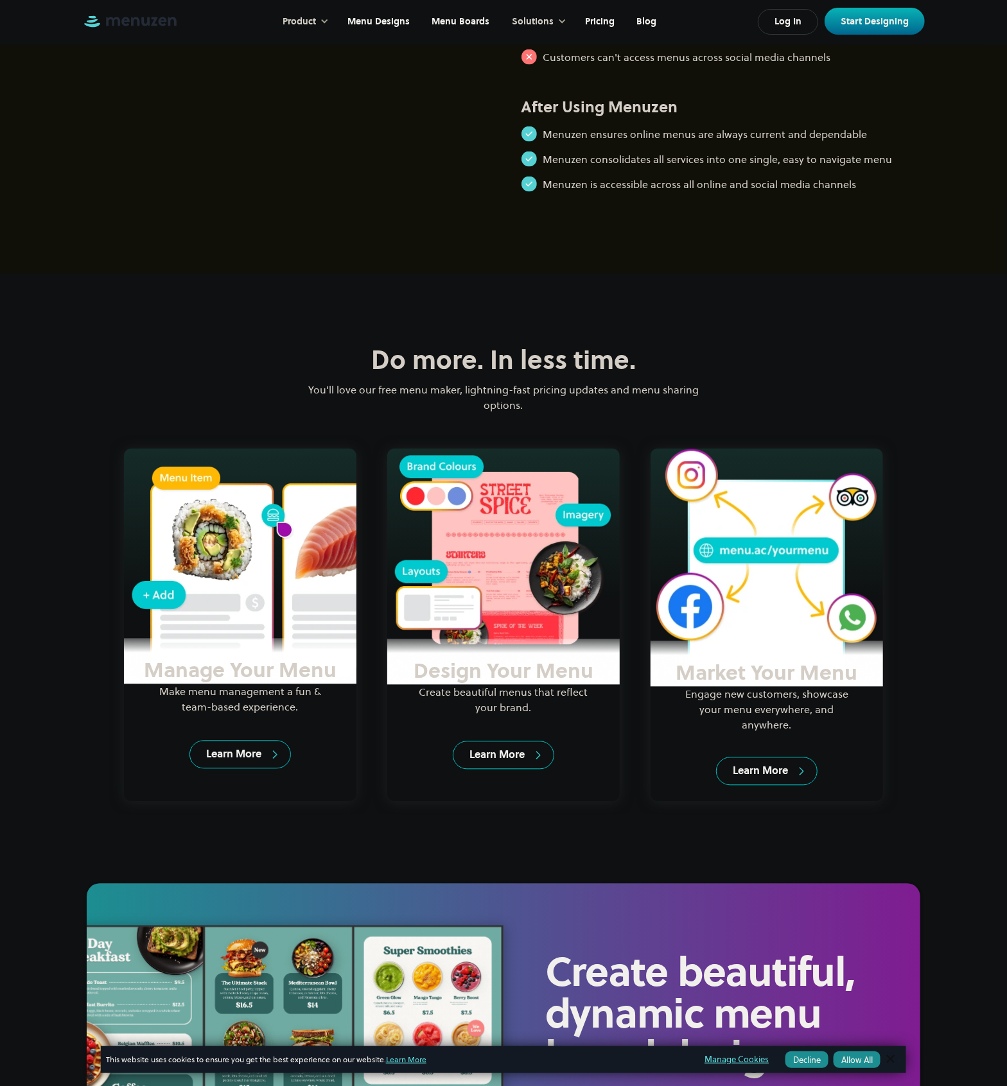
scroll to position [1364, 0]
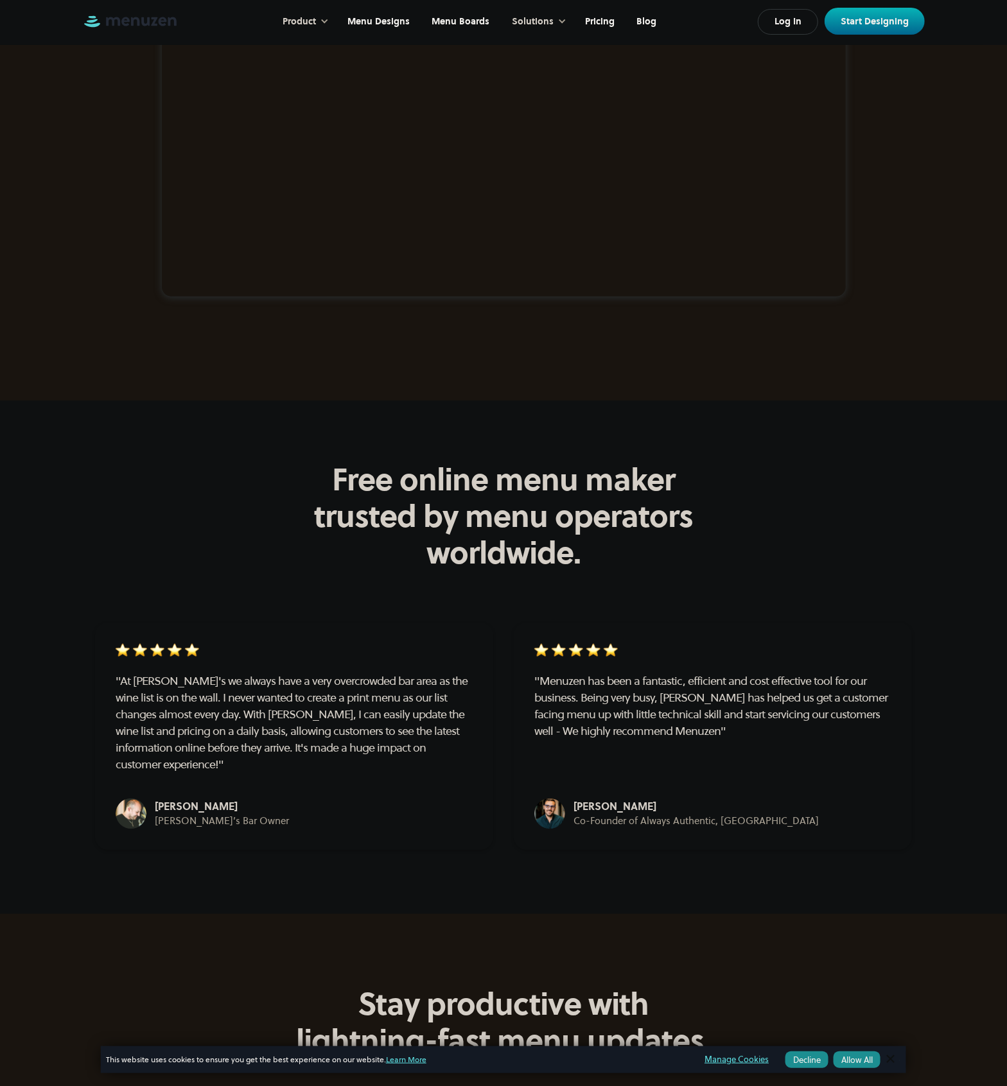
drag, startPoint x: 909, startPoint y: 711, endPoint x: 783, endPoint y: 575, distance: 186.3
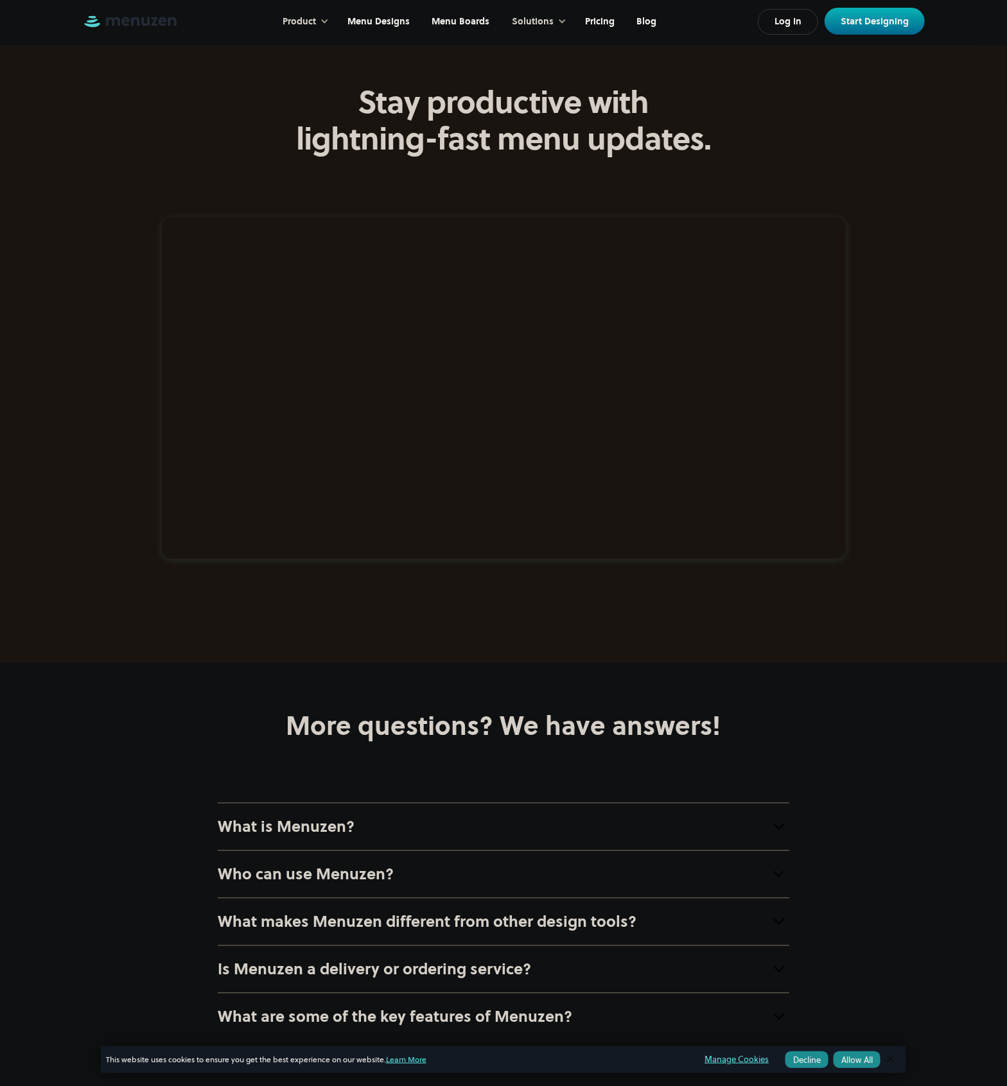
drag, startPoint x: 997, startPoint y: 719, endPoint x: 892, endPoint y: 651, distance: 125.0
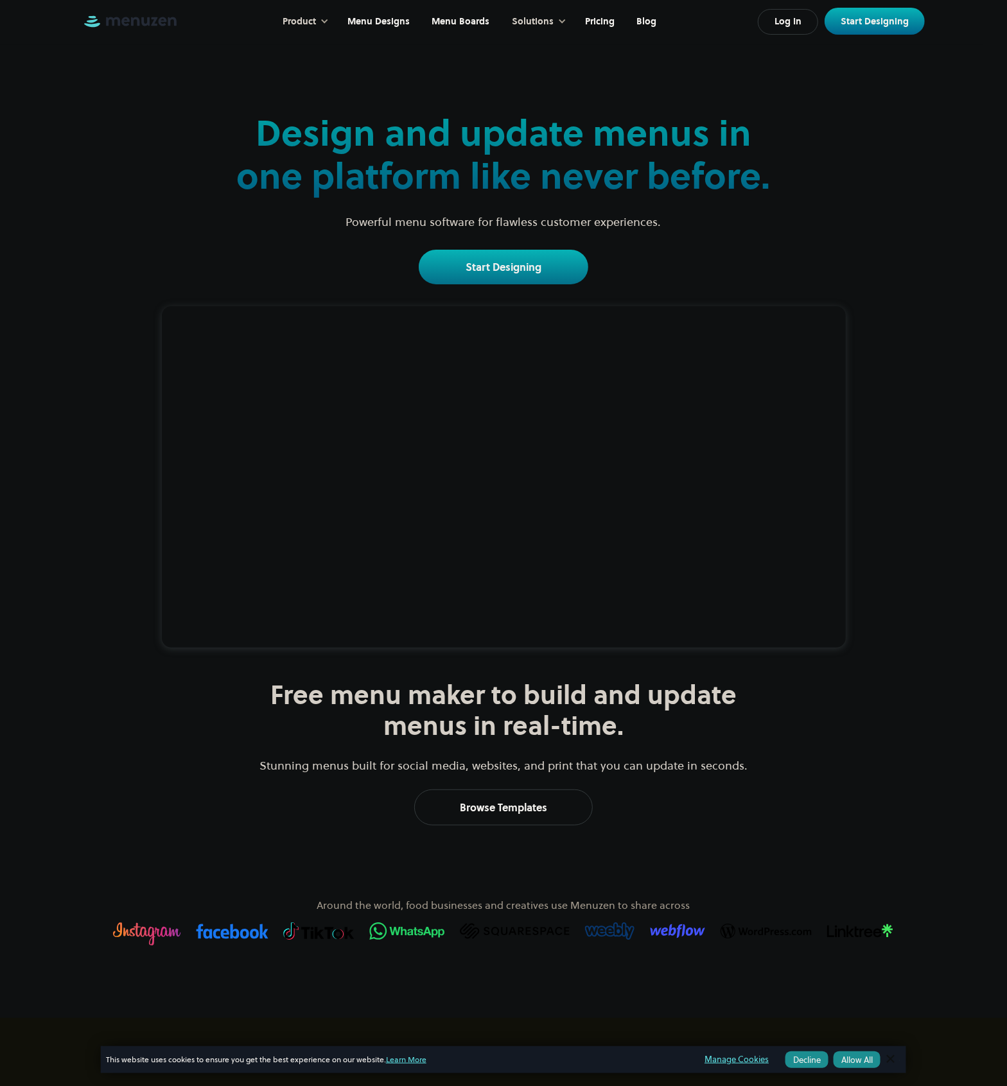
scroll to position [0, 0]
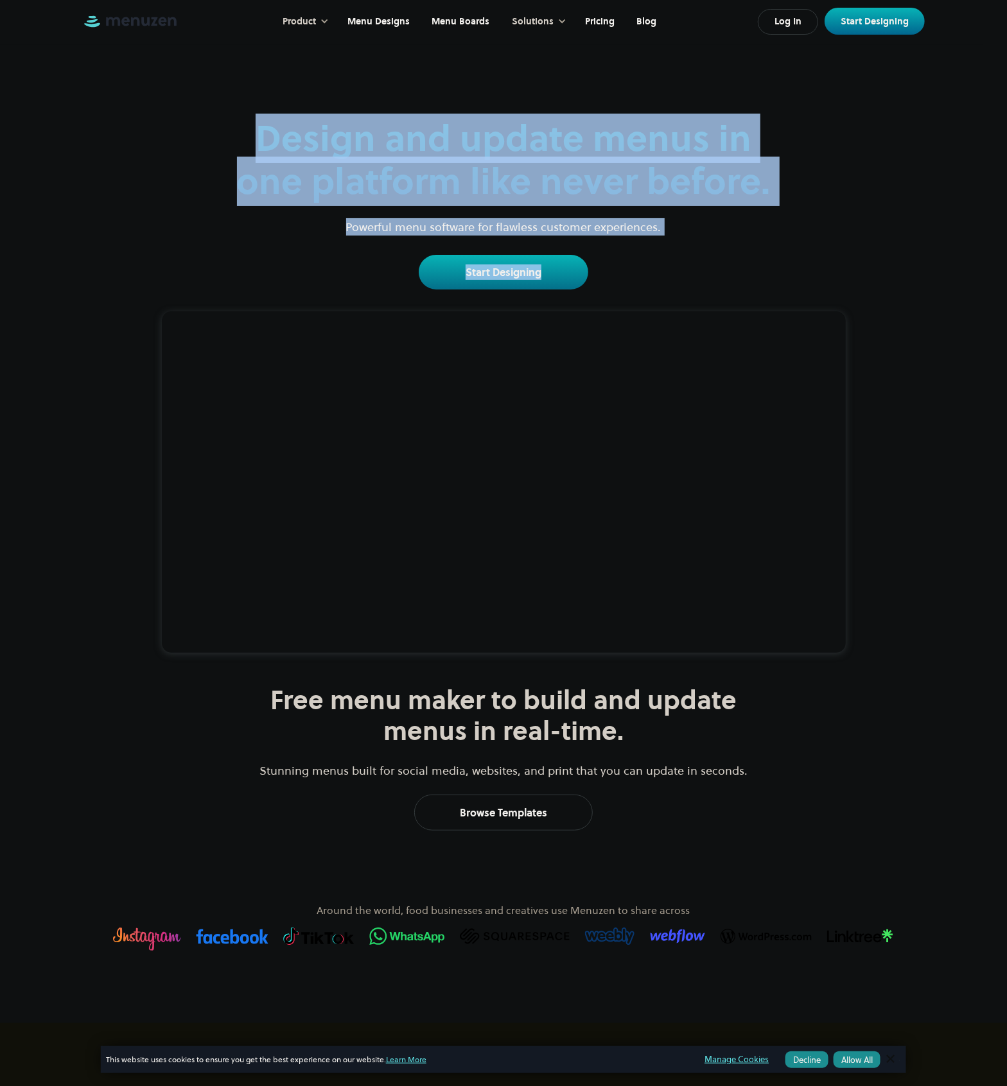
drag, startPoint x: 261, startPoint y: 148, endPoint x: 708, endPoint y: 242, distance: 456.8
click at [708, 242] on div "Design and update menus in one platform like never before. Powerful menu softwa…" at bounding box center [503, 203] width 542 height 173
drag, startPoint x: 708, startPoint y: 242, endPoint x: 600, endPoint y: 200, distance: 115.7
click at [600, 200] on h2 "Design and update menus in one platform like never before." at bounding box center [503, 160] width 542 height 86
click at [767, 180] on h2 "Design and update menus in one platform like never before." at bounding box center [503, 160] width 542 height 86
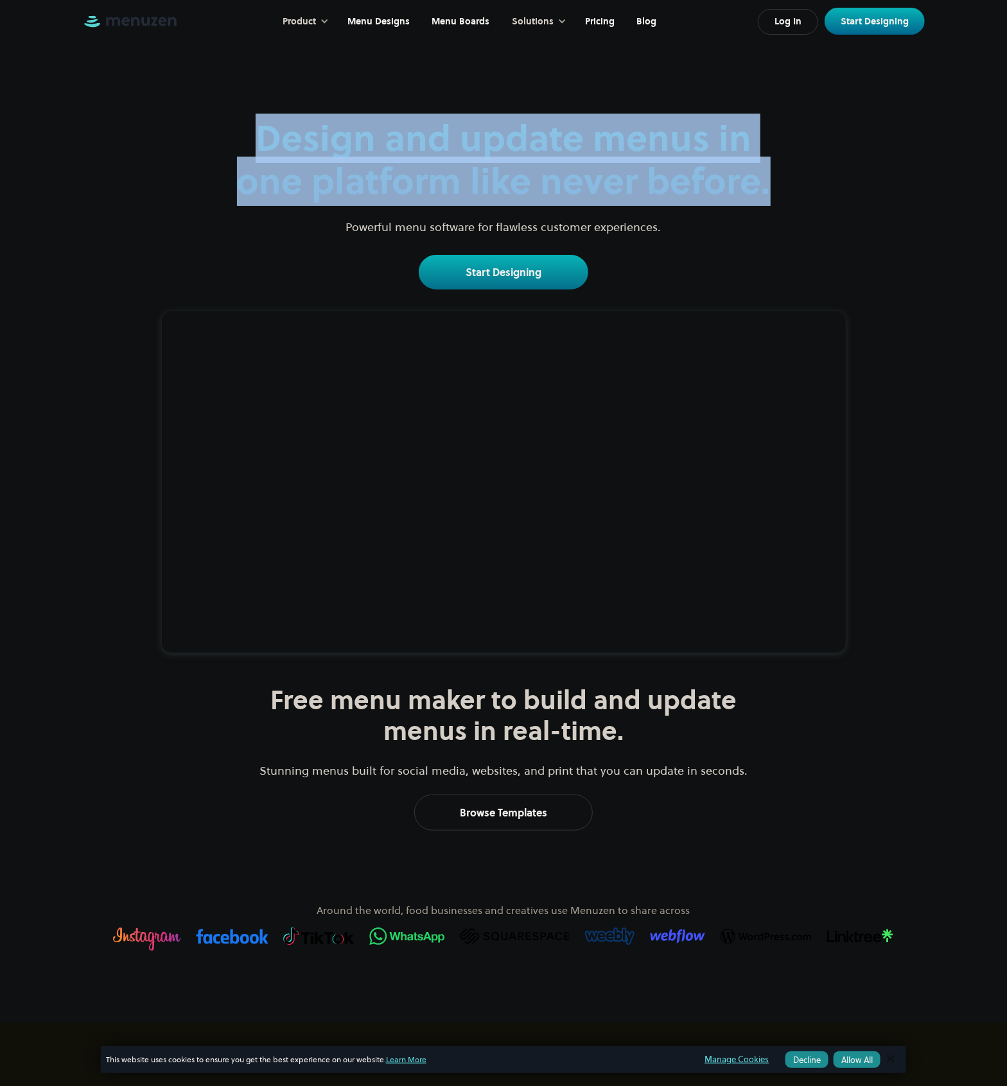
drag, startPoint x: 788, startPoint y: 183, endPoint x: 228, endPoint y: 123, distance: 563.1
click at [228, 123] on div "Design and update menus in one platform like never before. Powerful menu softwa…" at bounding box center [503, 167] width 835 height 245
drag, startPoint x: 228, startPoint y: 123, endPoint x: 155, endPoint y: 162, distance: 82.2
click at [155, 162] on div "Design and update menus in one platform like never before. Powerful menu softwa…" at bounding box center [503, 167] width 835 height 245
click at [283, 157] on h2 "Design and update menus in one platform like never before." at bounding box center [503, 160] width 542 height 86
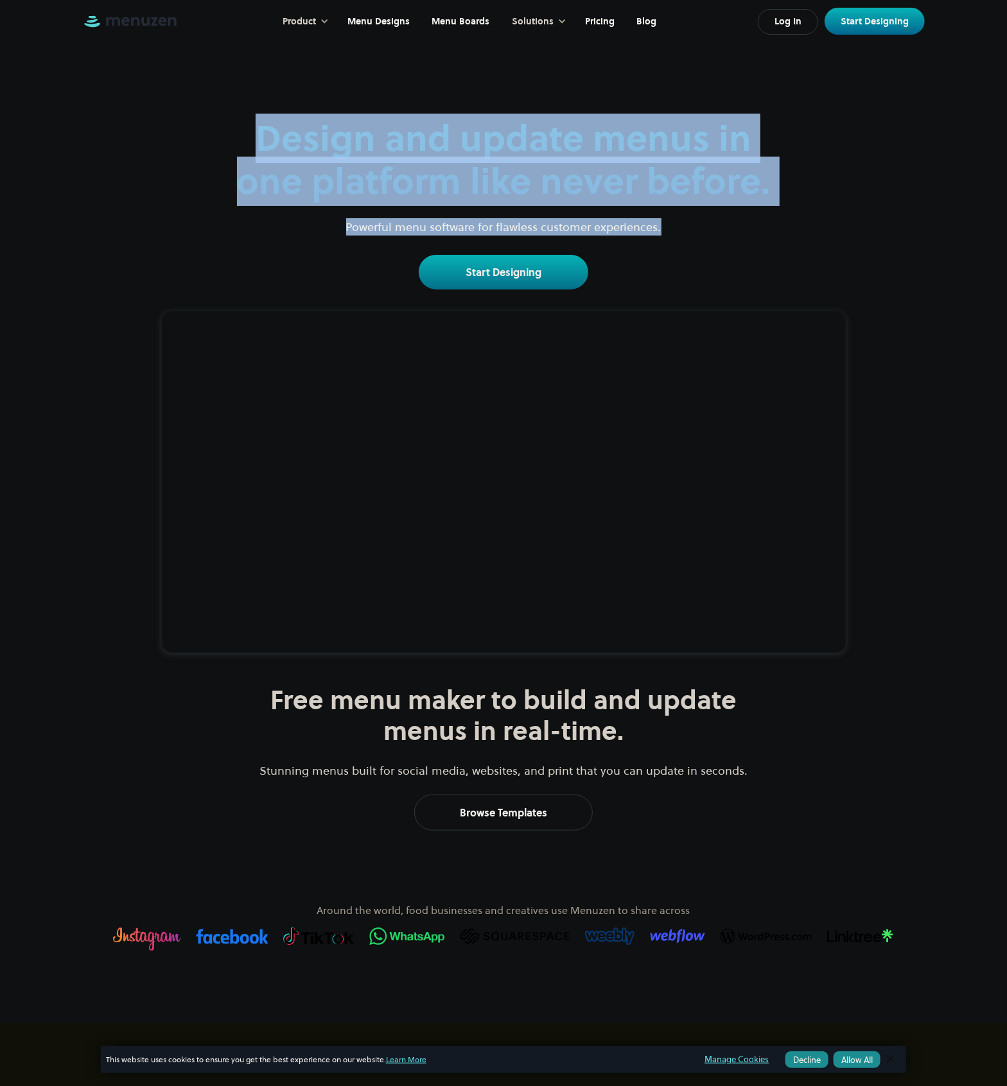
drag, startPoint x: 241, startPoint y: 135, endPoint x: 848, endPoint y: 223, distance: 613.9
click at [848, 223] on div "Design and update menus in one platform like never before. Powerful menu softwa…" at bounding box center [503, 167] width 835 height 245
drag, startPoint x: 848, startPoint y: 223, endPoint x: 623, endPoint y: 122, distance: 246.6
click at [604, 159] on h2 "Design and update menus in one platform like never before." at bounding box center [503, 160] width 542 height 86
